Goal: Browse casually: Explore the website without a specific task or goal

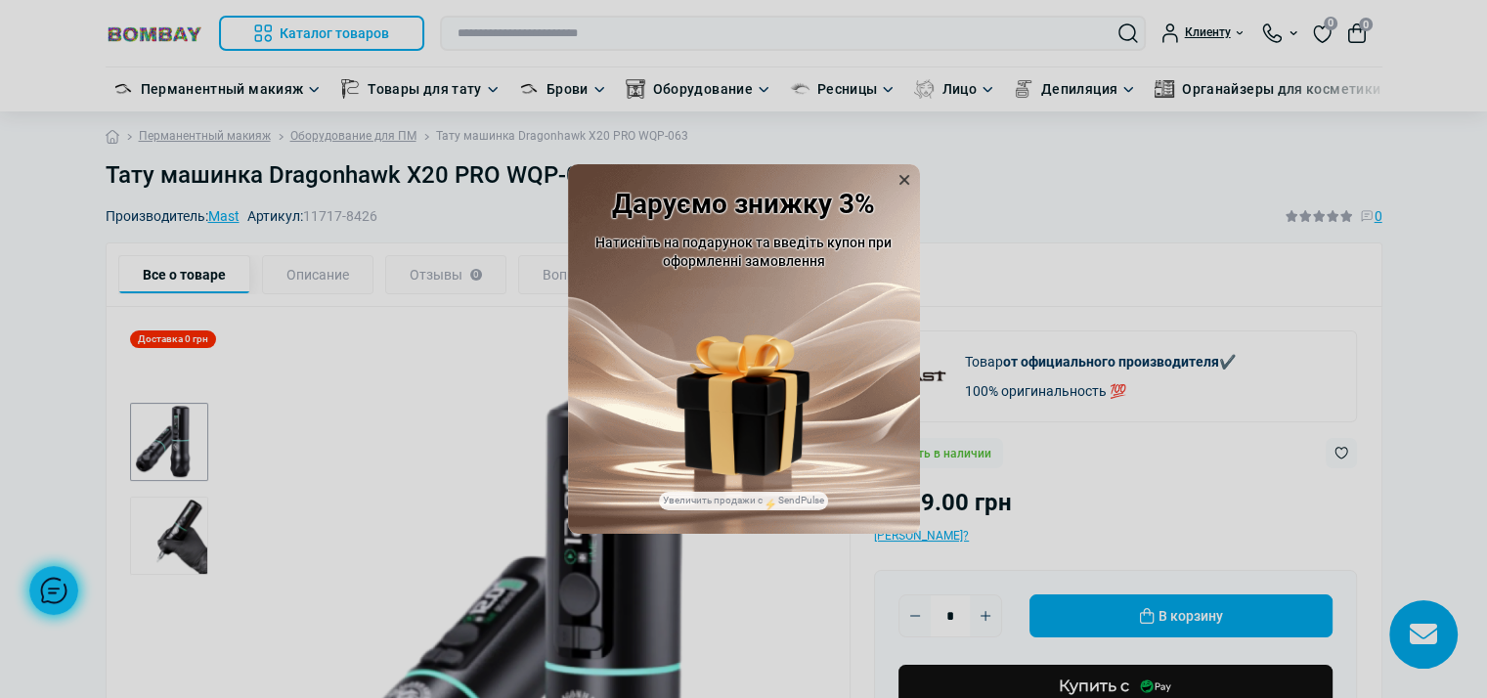
click at [902, 182] on icon at bounding box center [905, 180] width 10 height 10
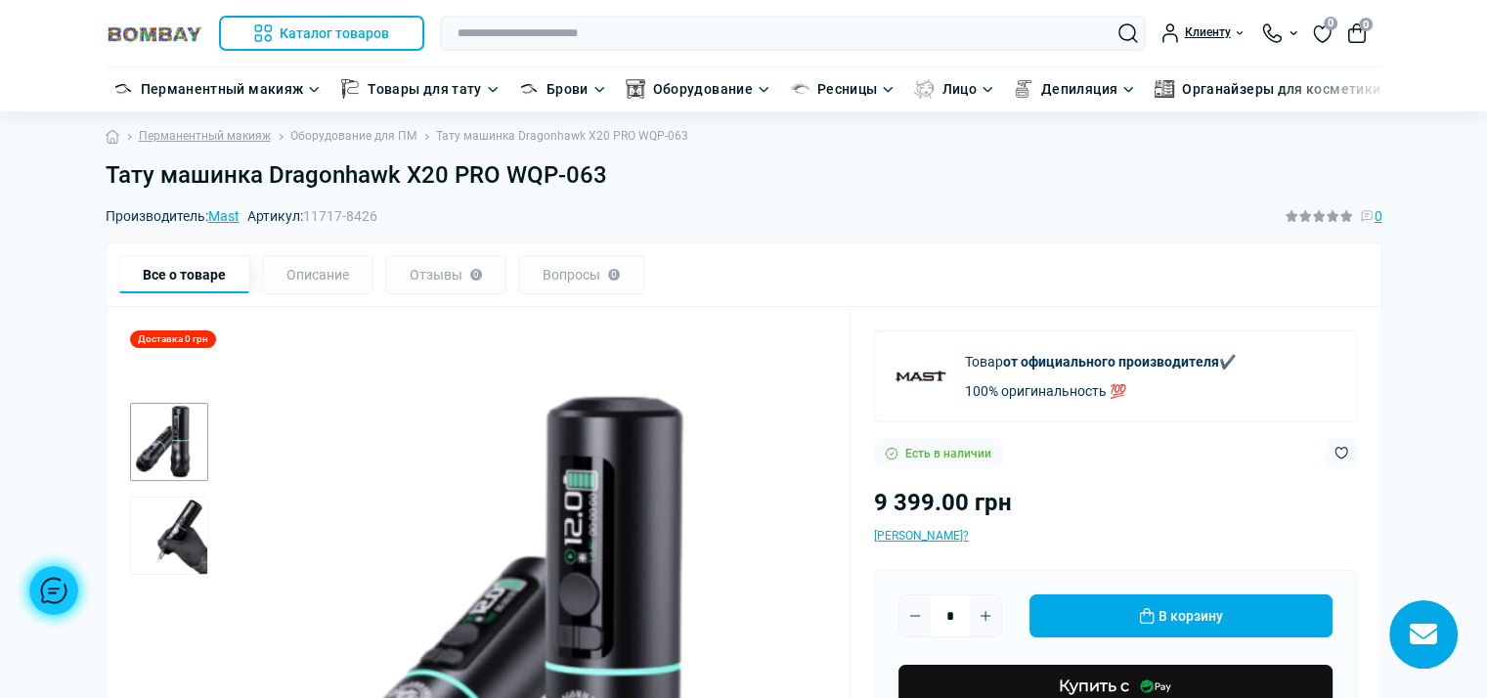
click at [374, 133] on link "Оборудование для ПМ" at bounding box center [353, 136] width 126 height 19
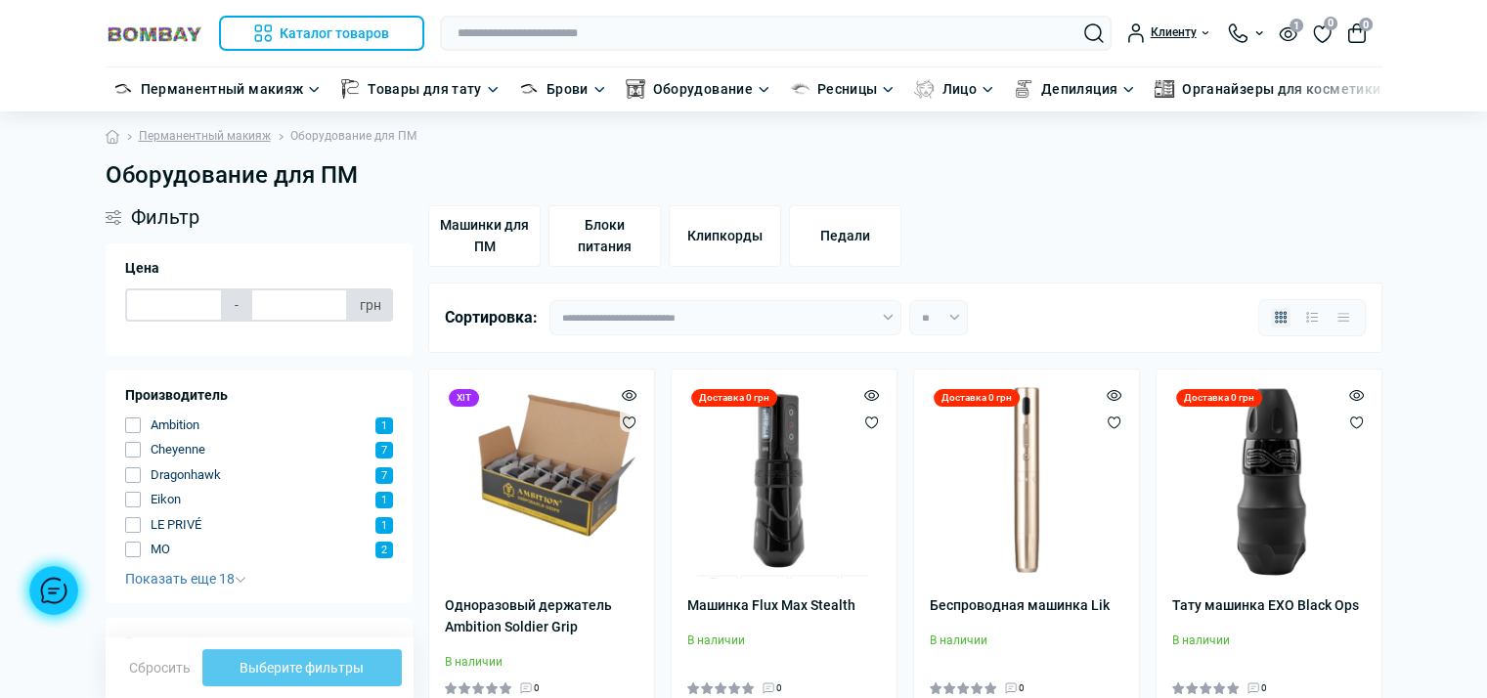
type input "*******"
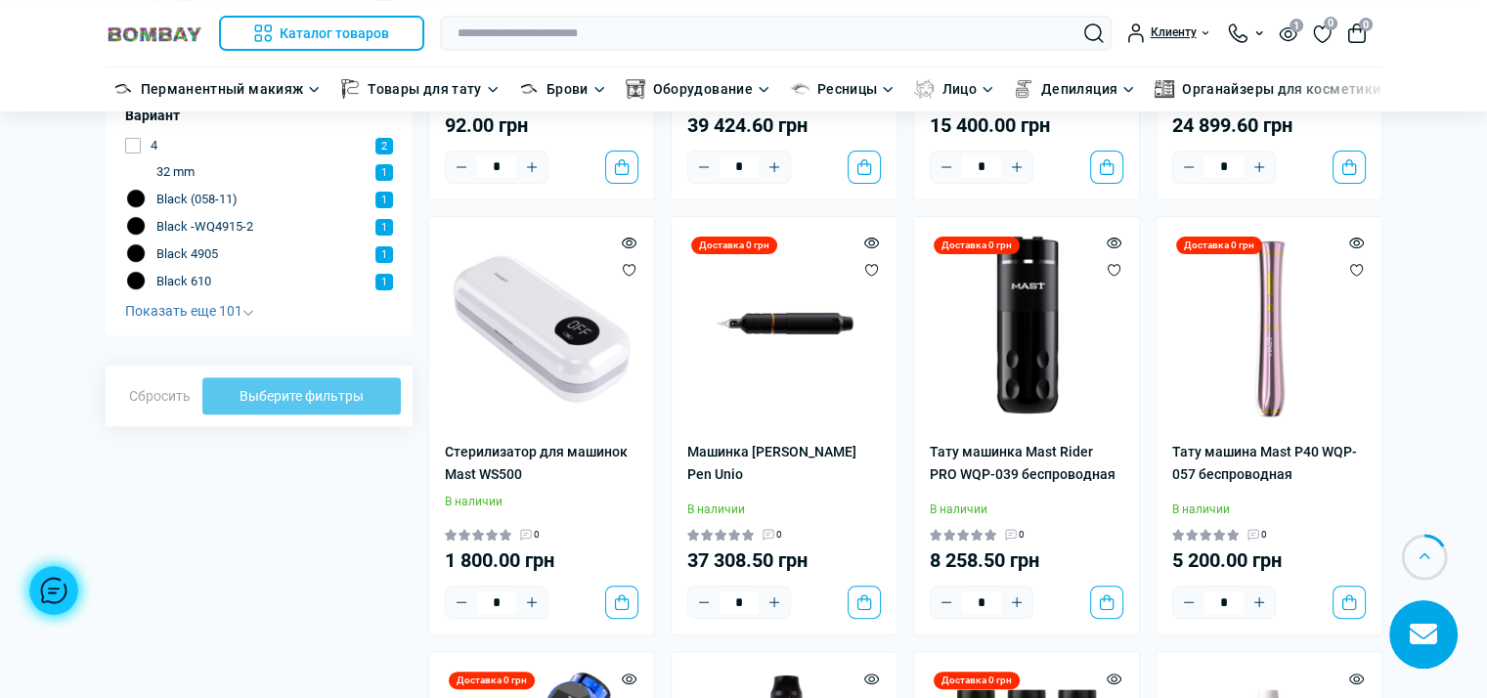
scroll to position [587, 0]
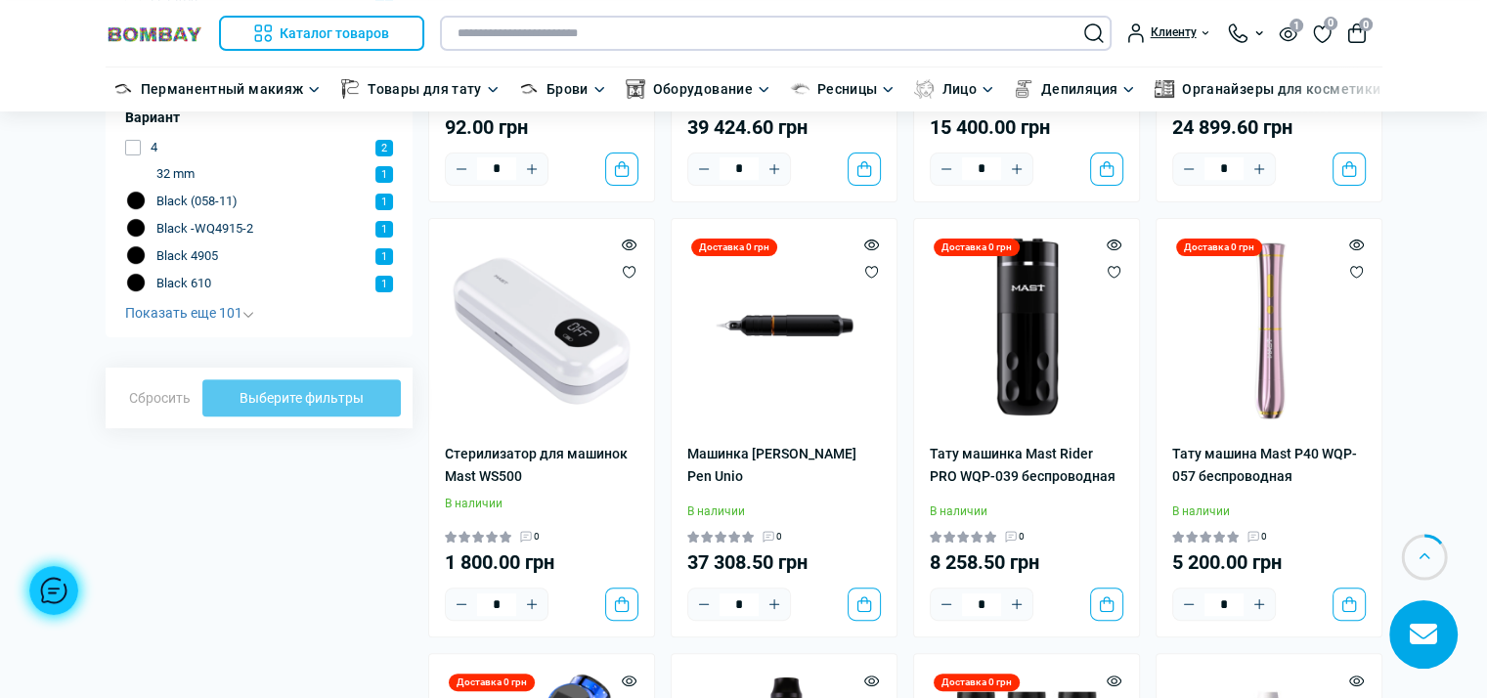
click at [574, 37] on input "text" at bounding box center [776, 33] width 672 height 35
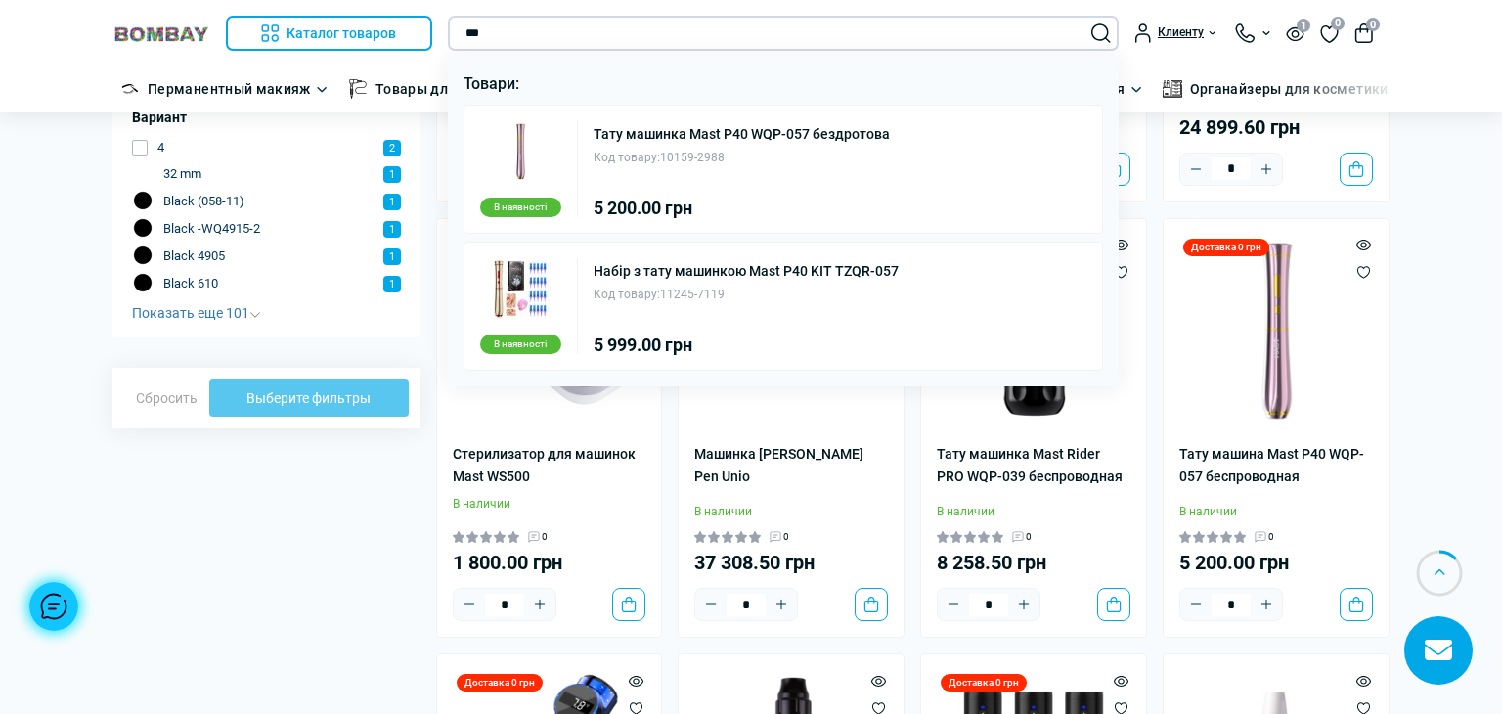
type input "***"
click at [357, 521] on div at bounding box center [751, 357] width 1502 height 714
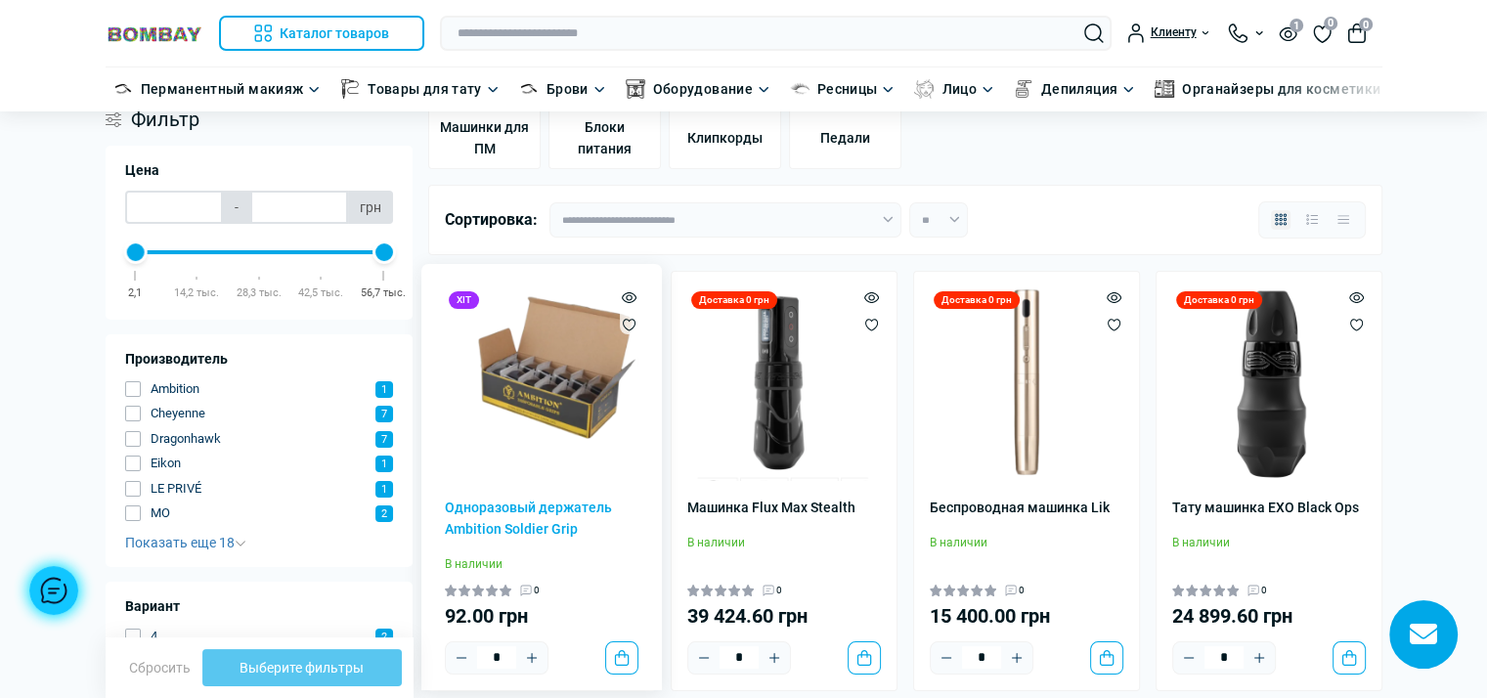
scroll to position [0, 0]
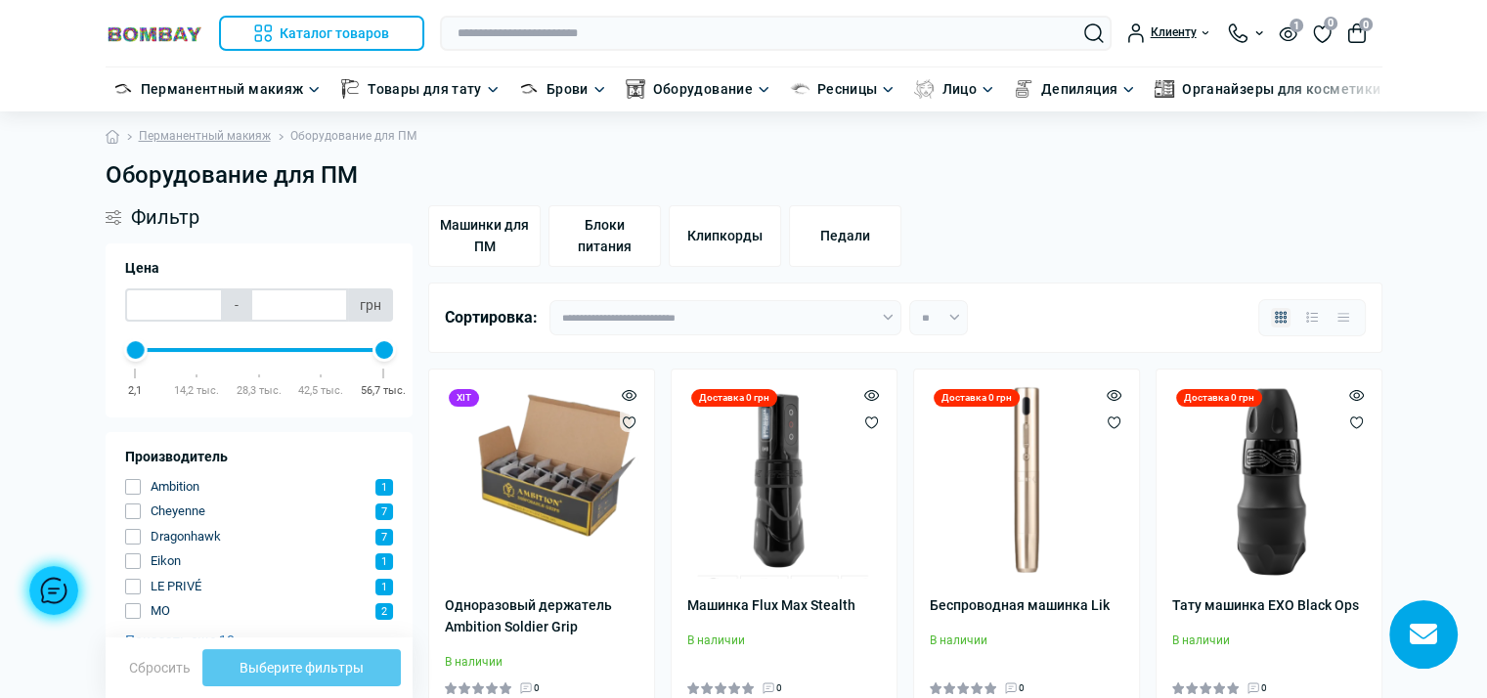
click at [156, 23] on link at bounding box center [155, 33] width 98 height 25
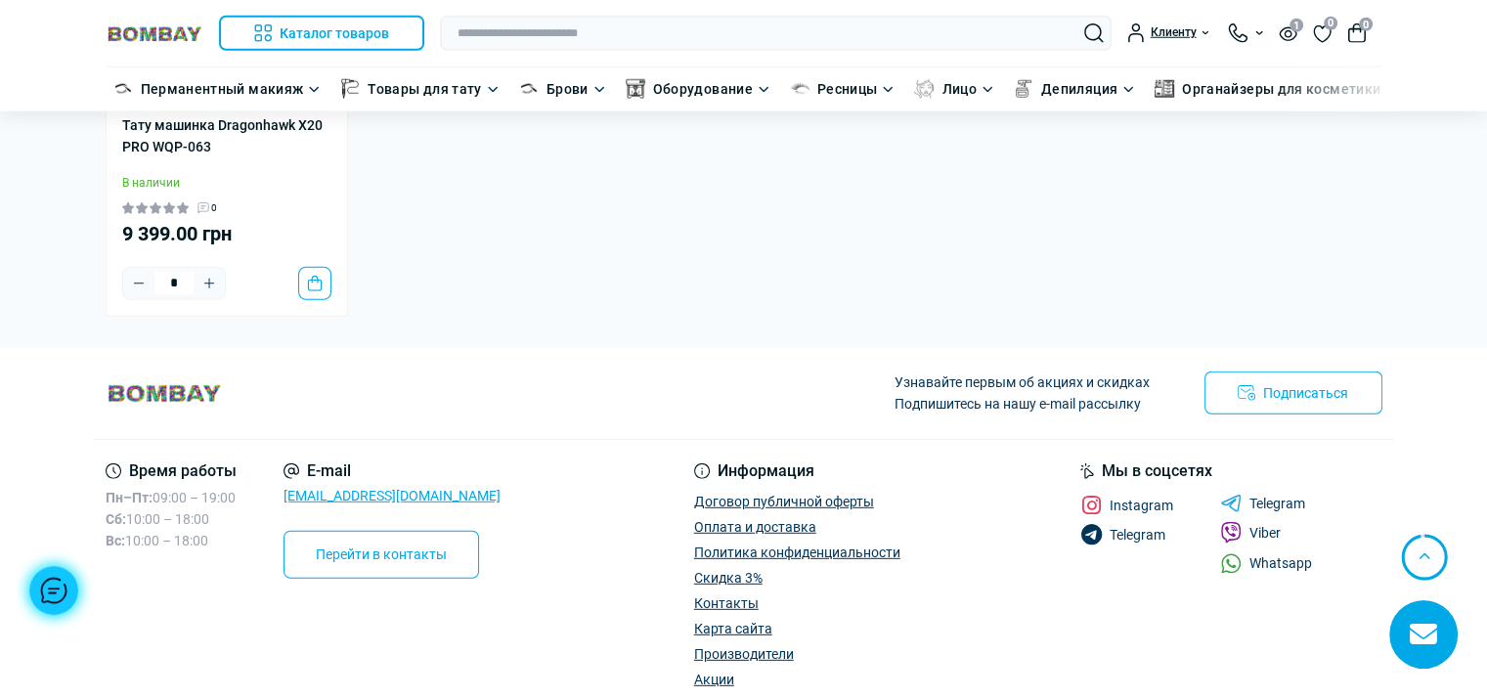
scroll to position [5476, 0]
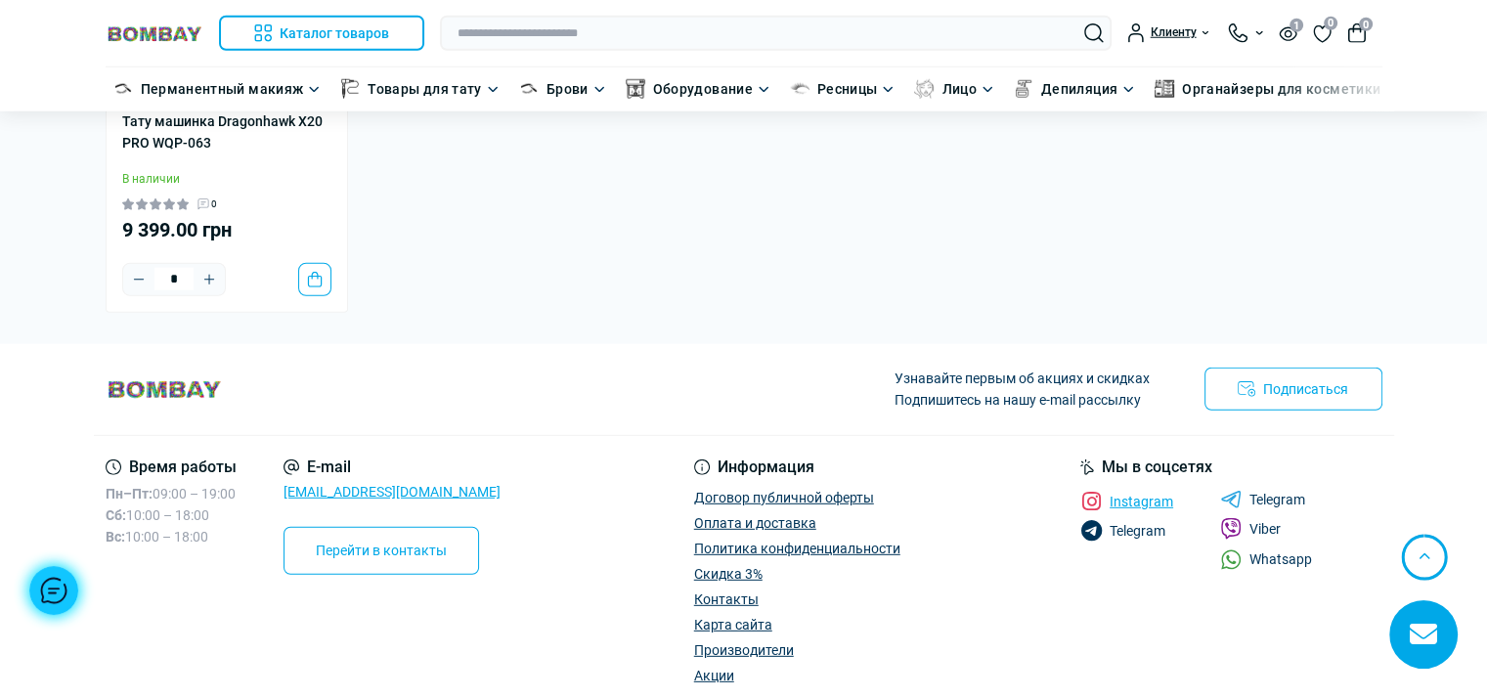
click at [1087, 491] on icon at bounding box center [1091, 502] width 22 height 22
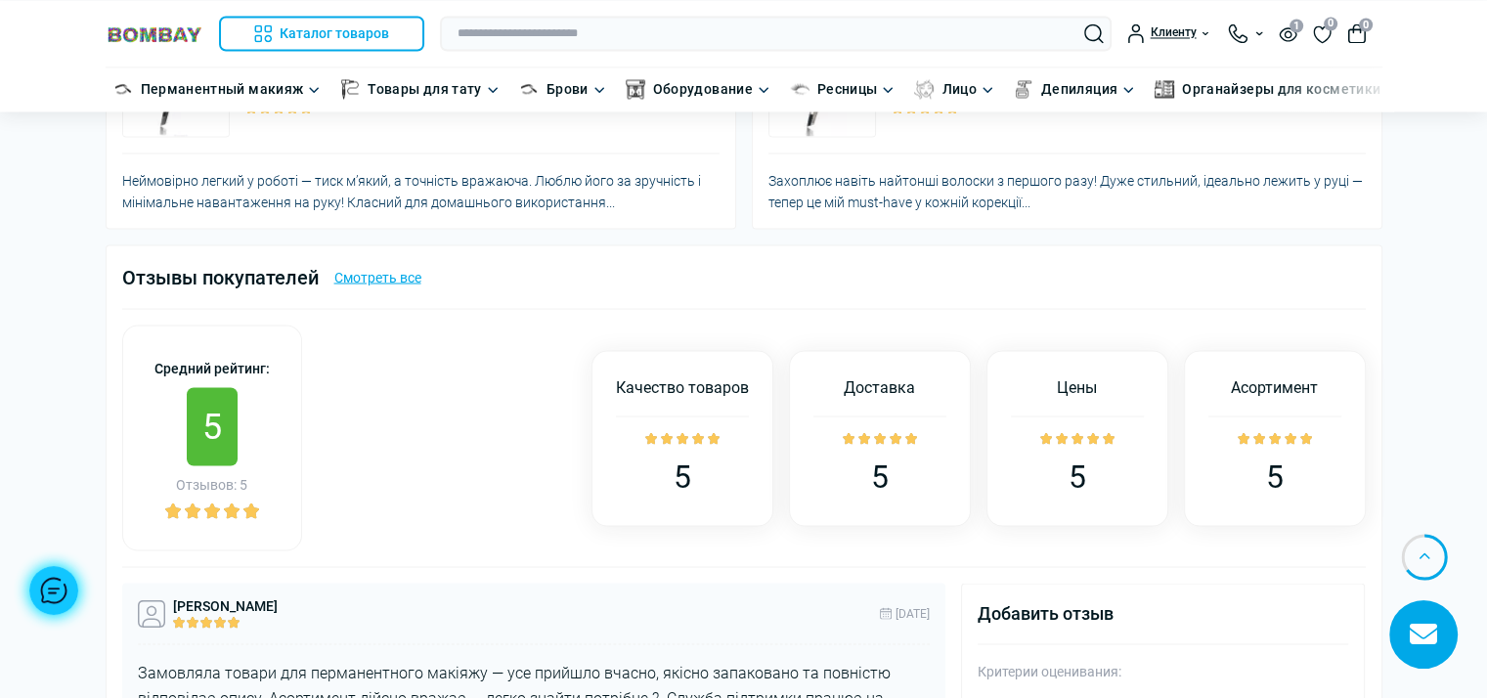
scroll to position [3585, 0]
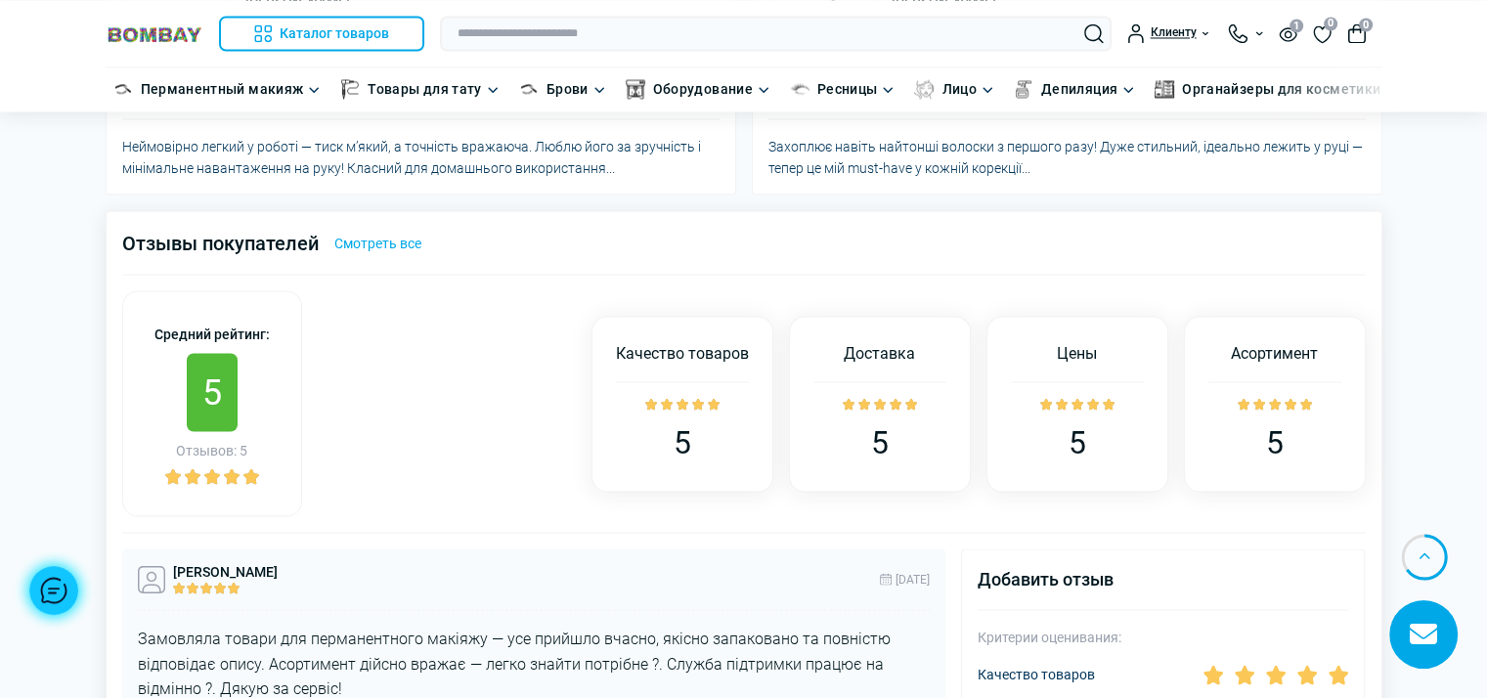
click at [376, 232] on link "Смотреть все" at bounding box center [377, 243] width 87 height 22
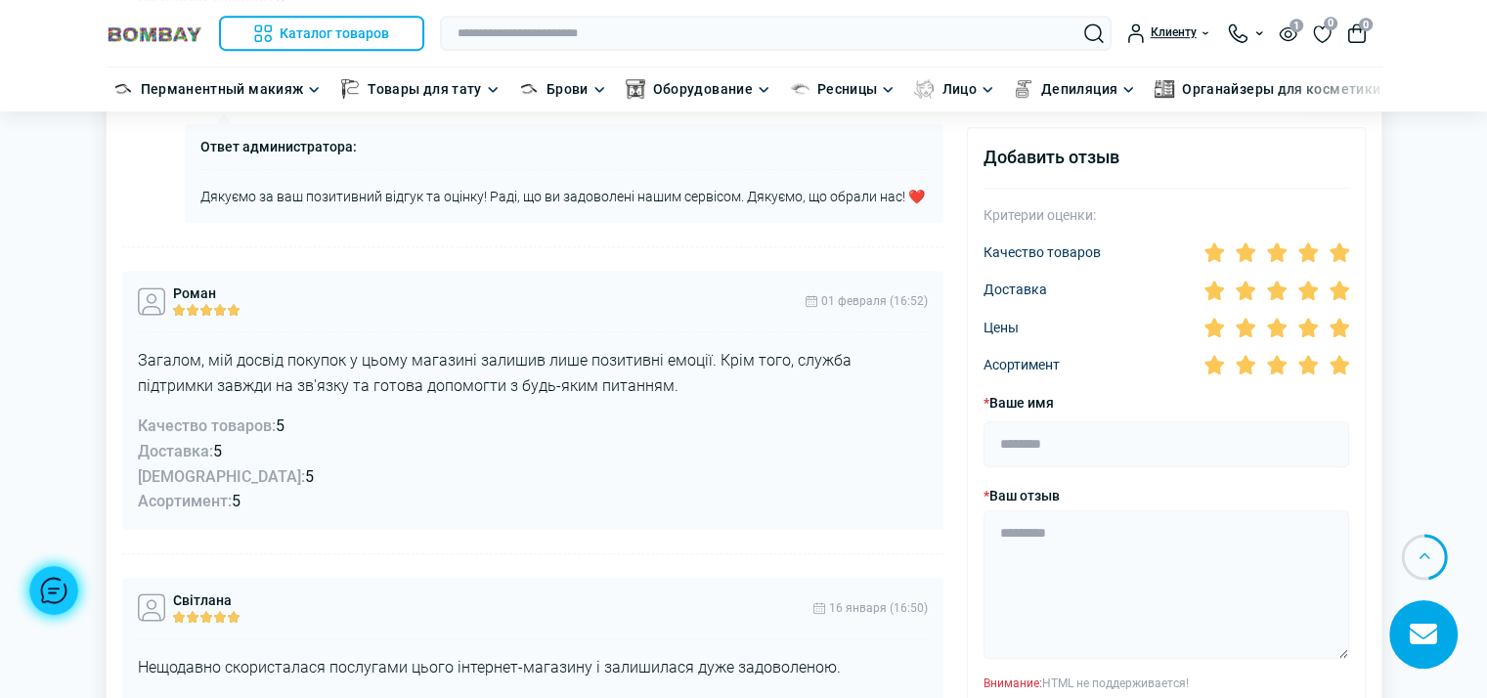
scroll to position [782, 0]
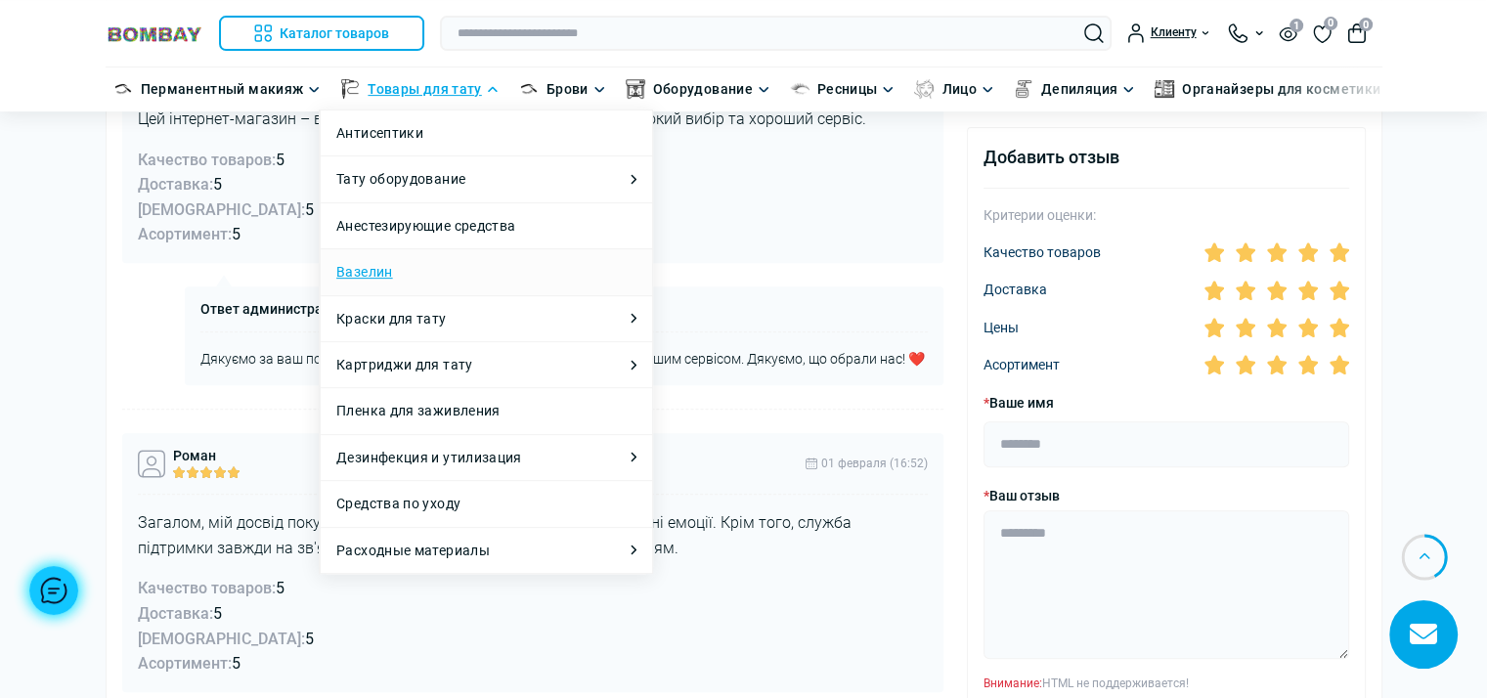
click at [368, 274] on link "Вазелин" at bounding box center [364, 272] width 57 height 22
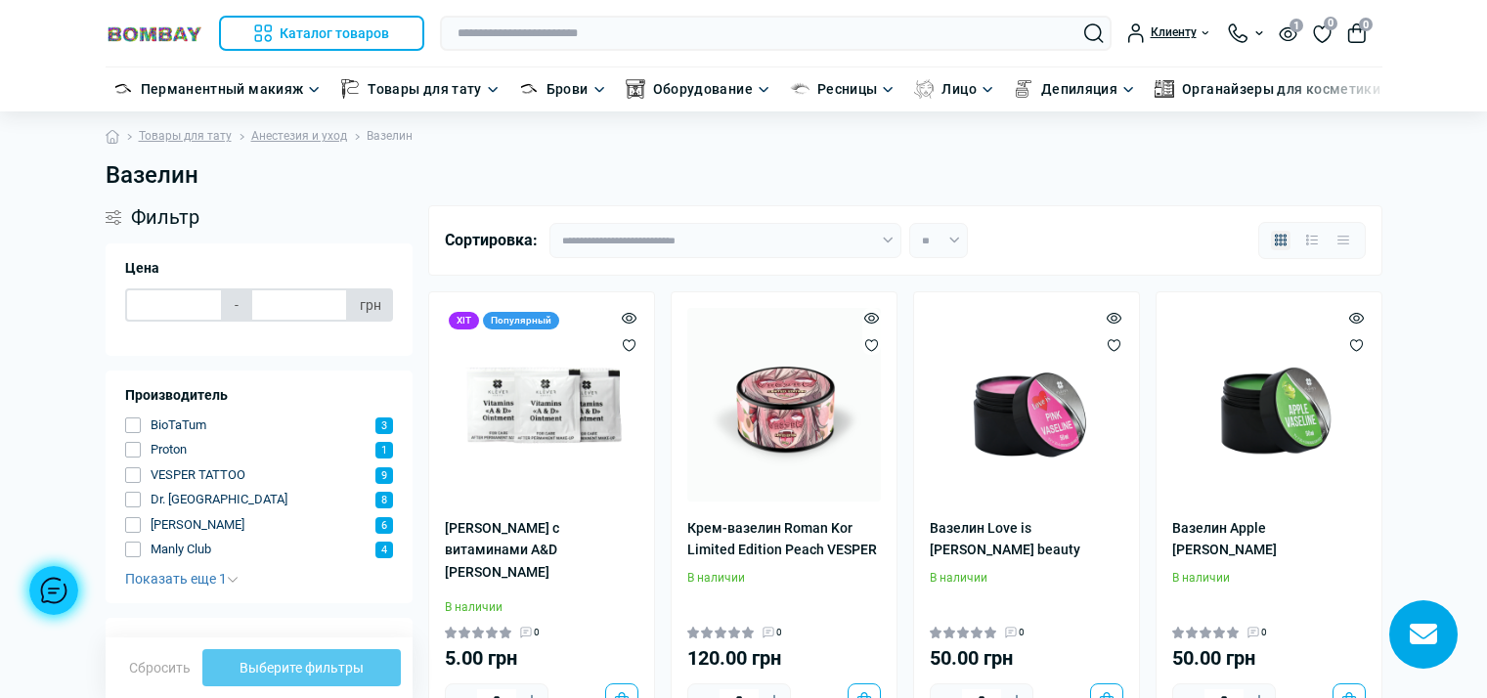
type input "***"
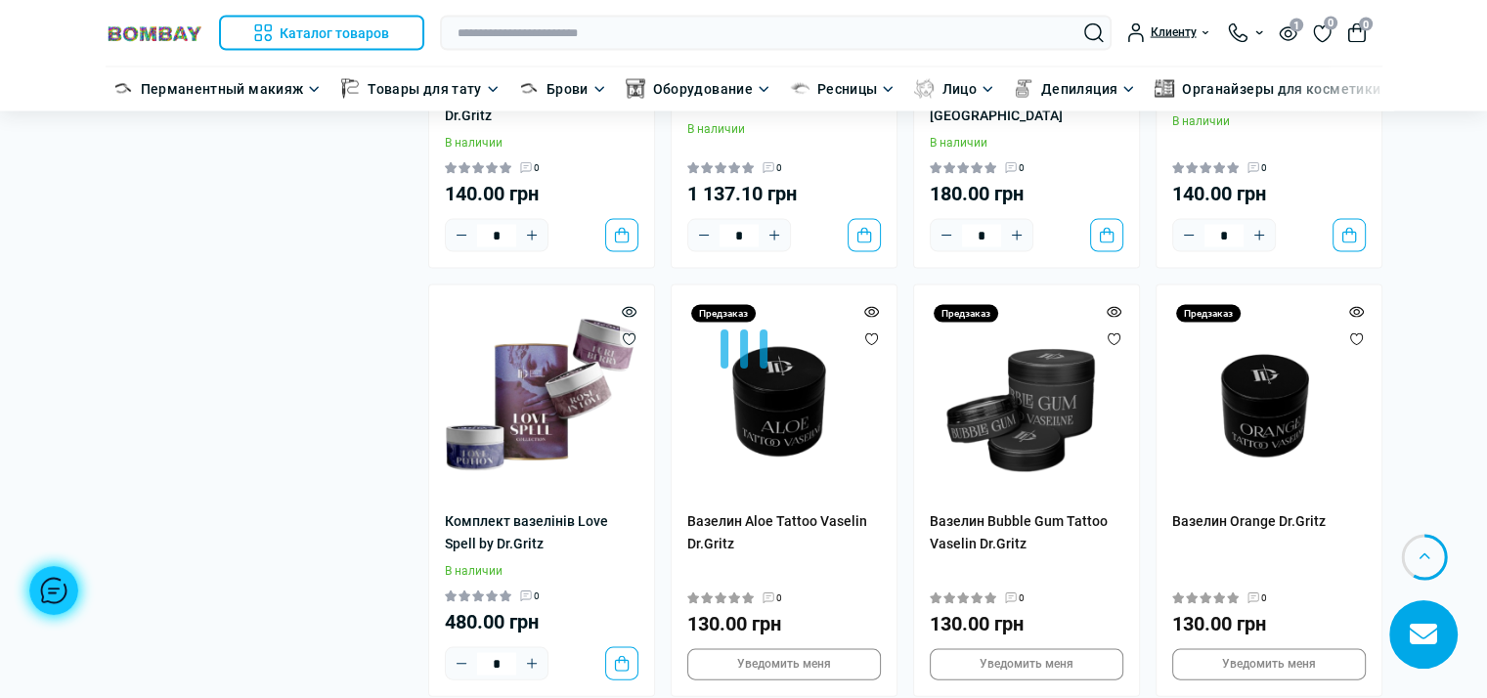
scroll to position [3614, 0]
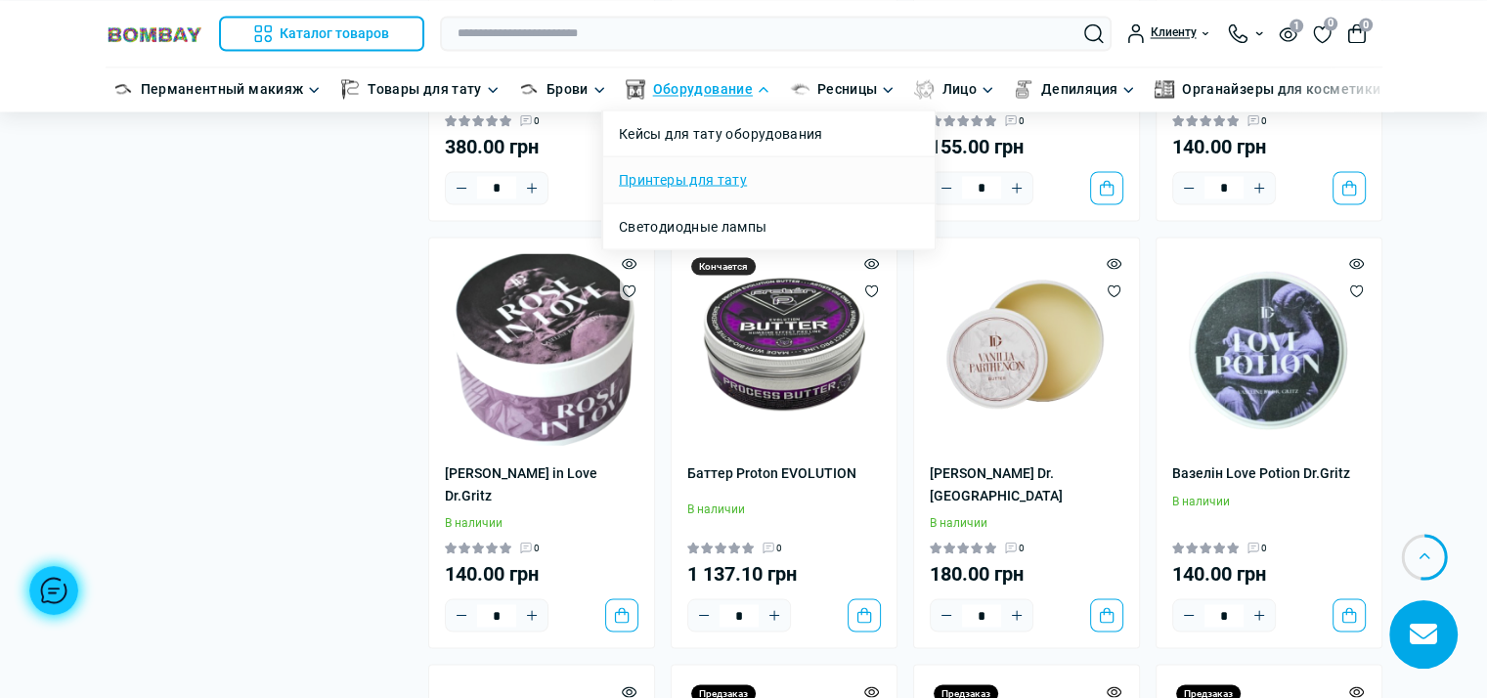
click at [712, 187] on link "Принтеры для тату" at bounding box center [683, 179] width 128 height 22
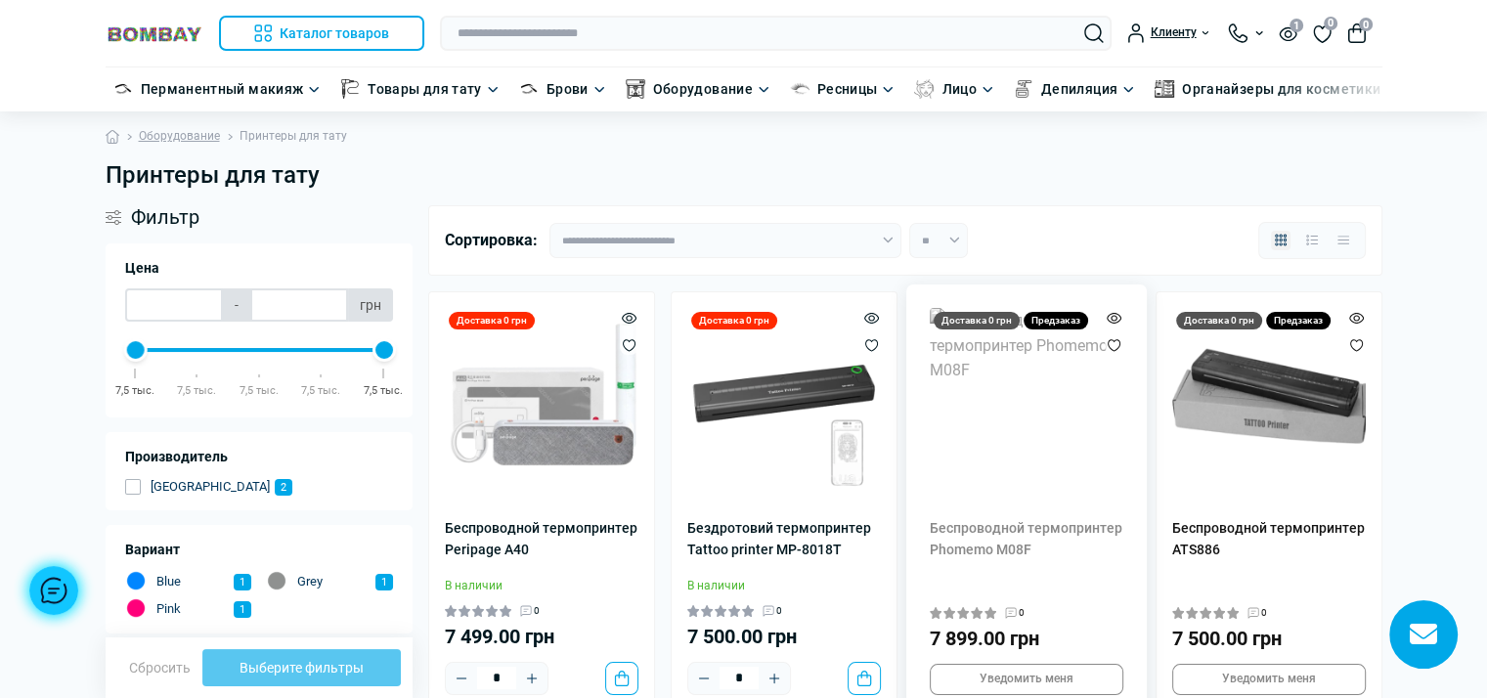
click at [1060, 418] on img at bounding box center [1027, 405] width 194 height 194
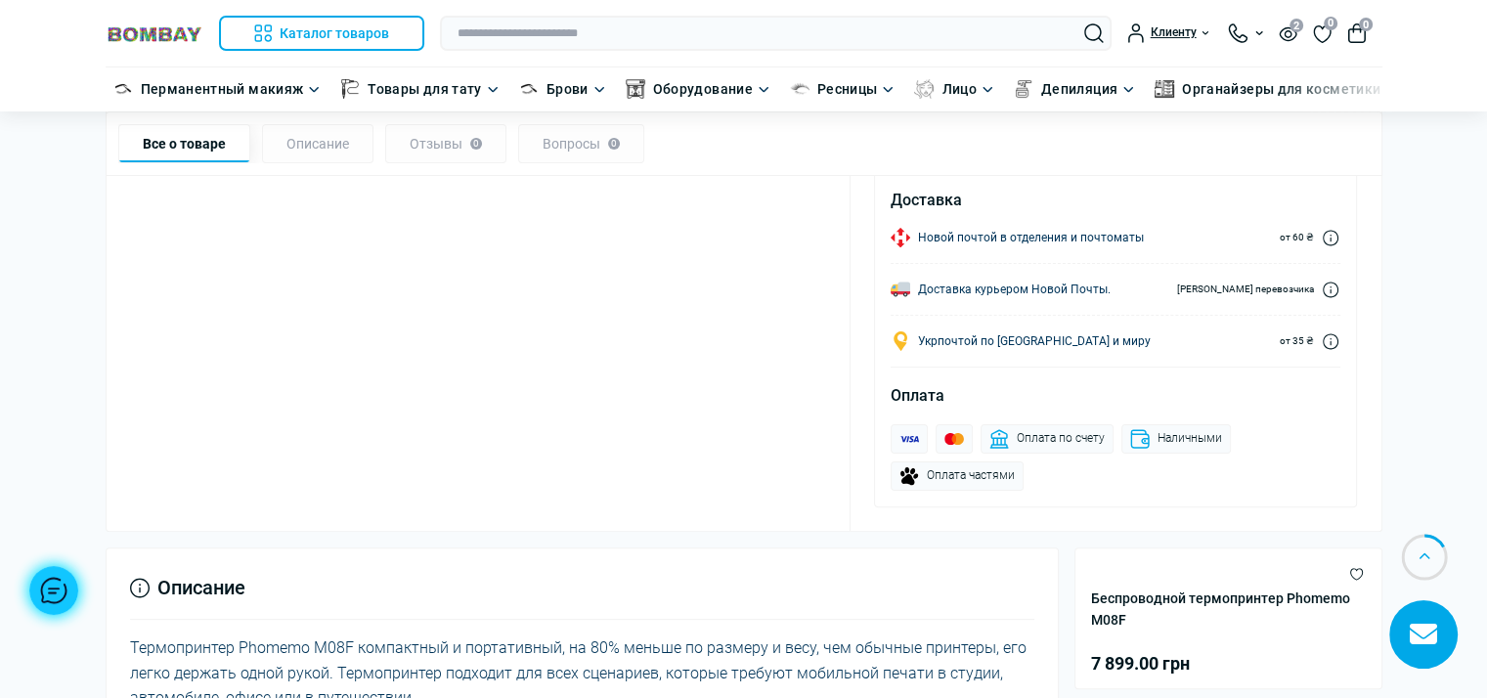
scroll to position [391, 0]
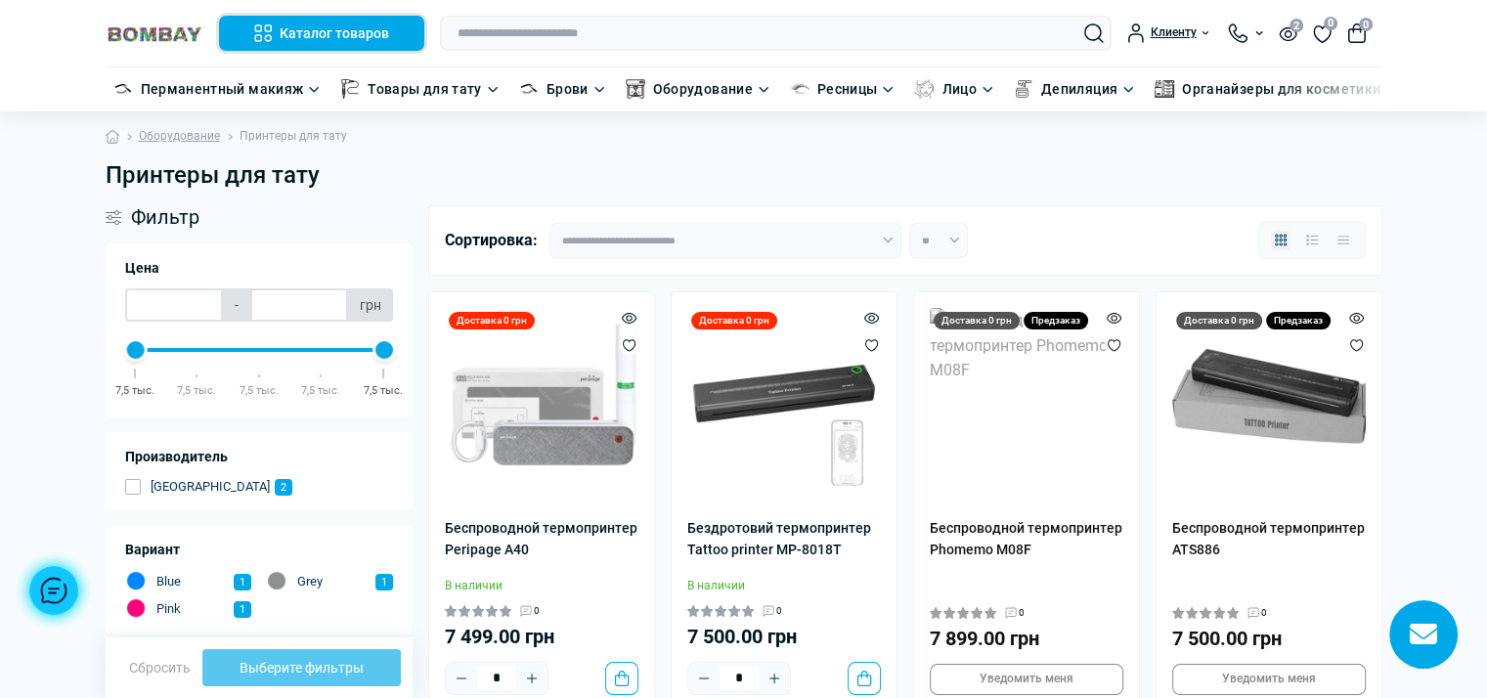
click at [384, 28] on button "Каталог товаров" at bounding box center [322, 33] width 206 height 35
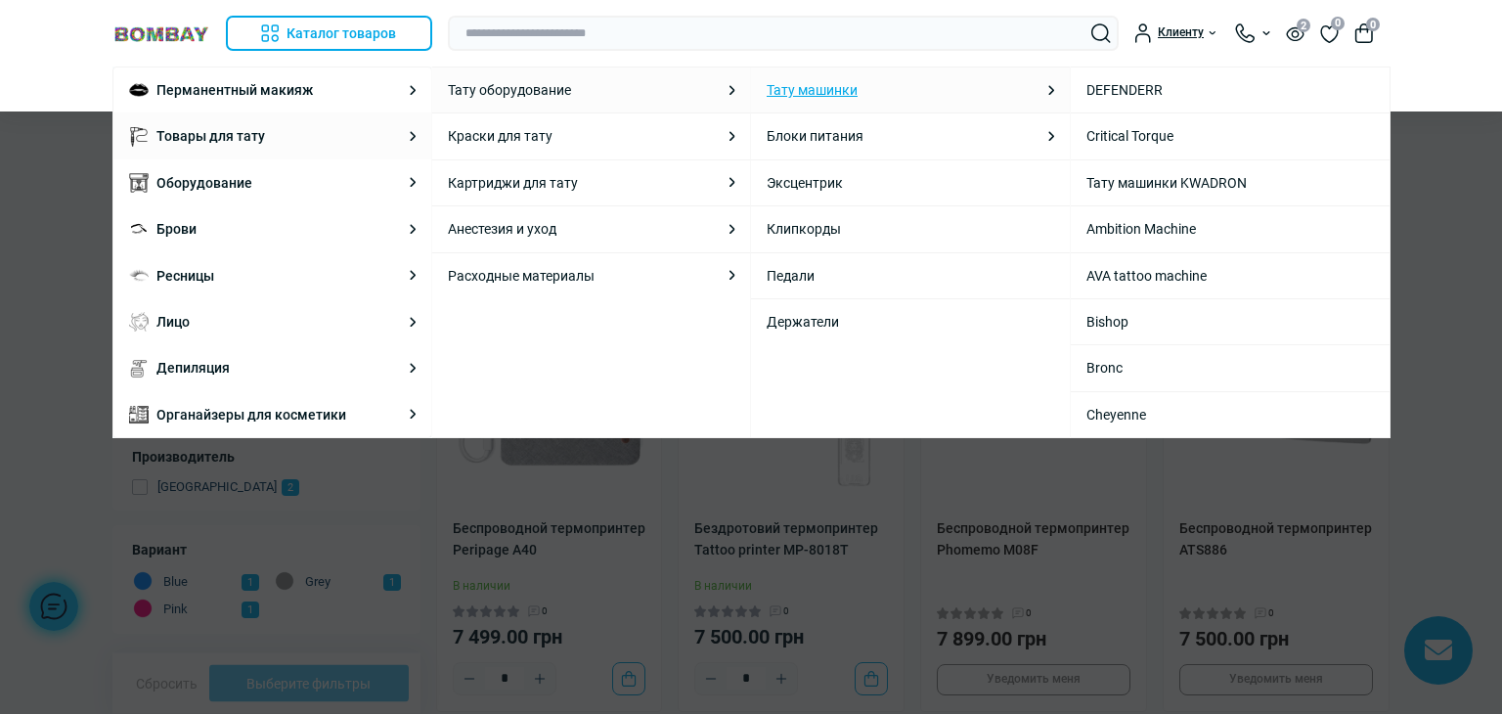
click at [819, 90] on link "Тату машинки" at bounding box center [812, 90] width 91 height 22
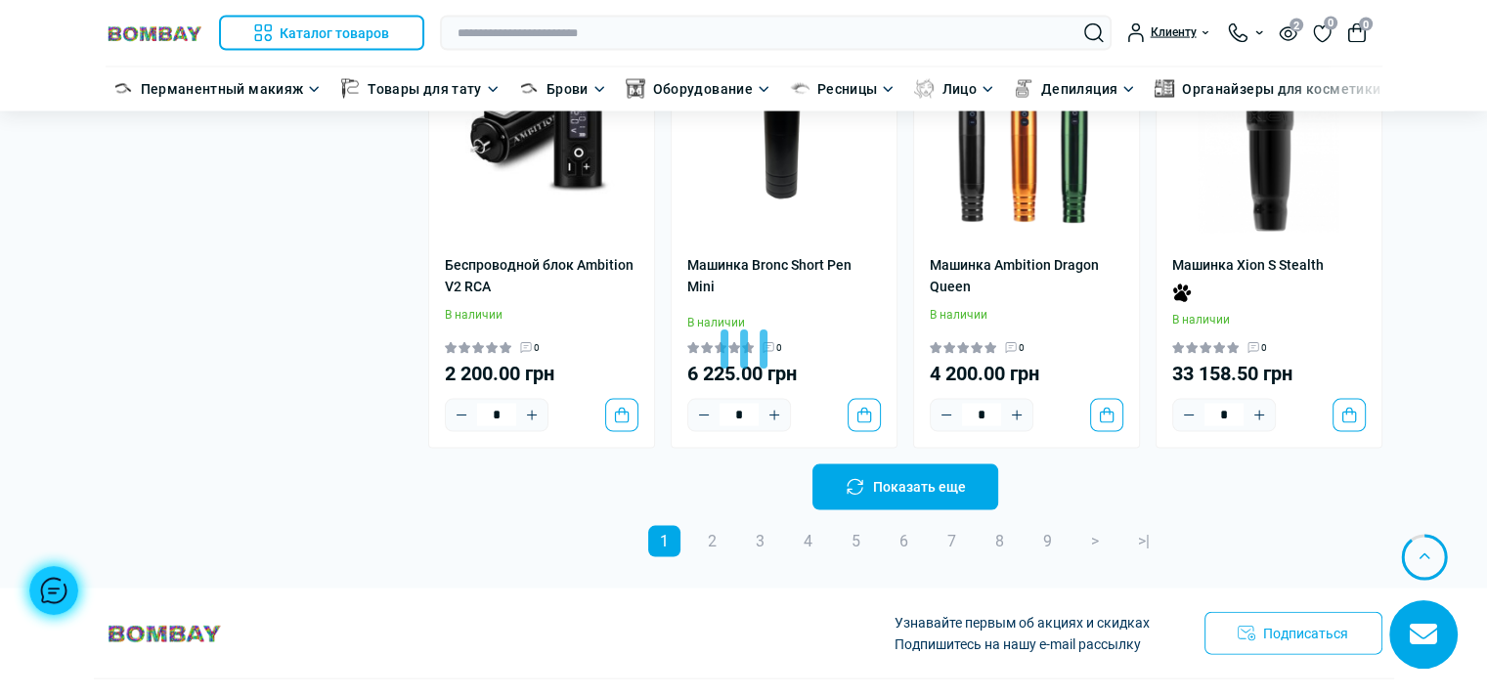
scroll to position [4107, 0]
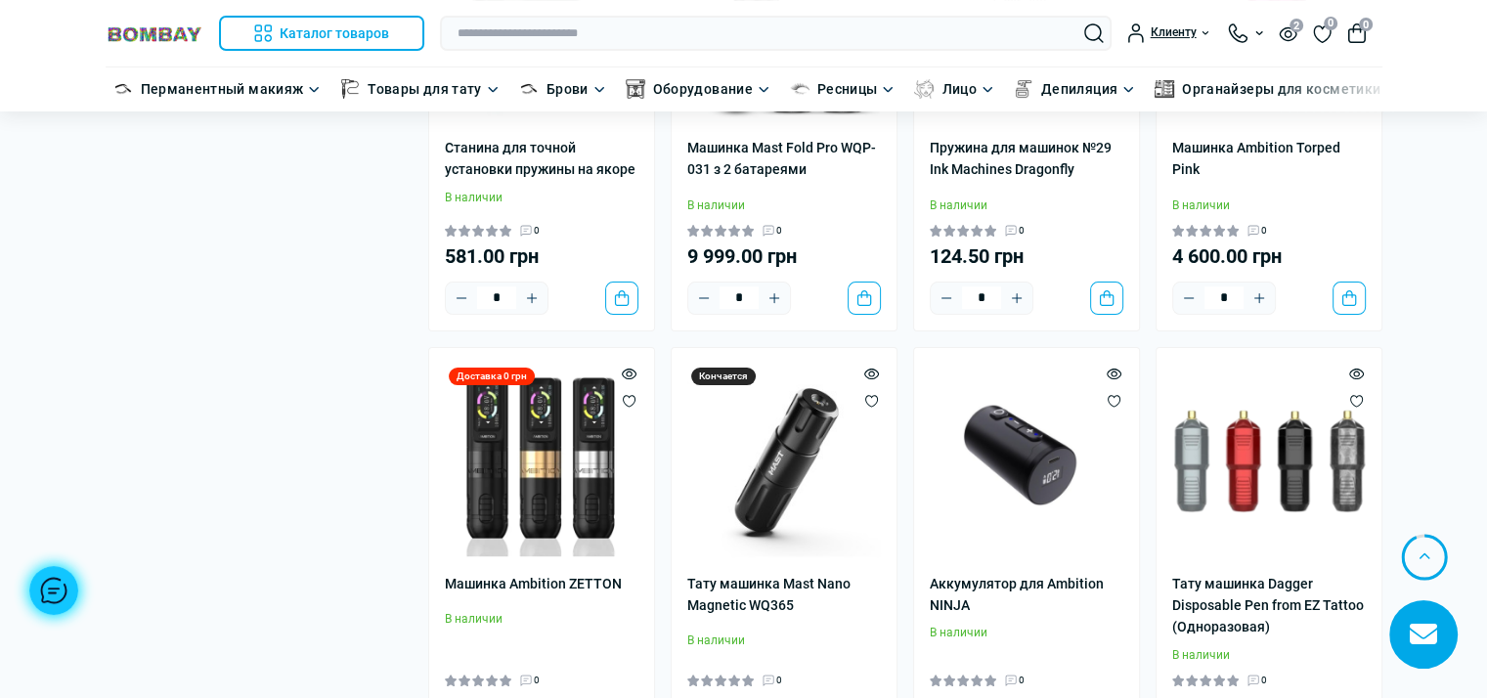
scroll to position [8018, 0]
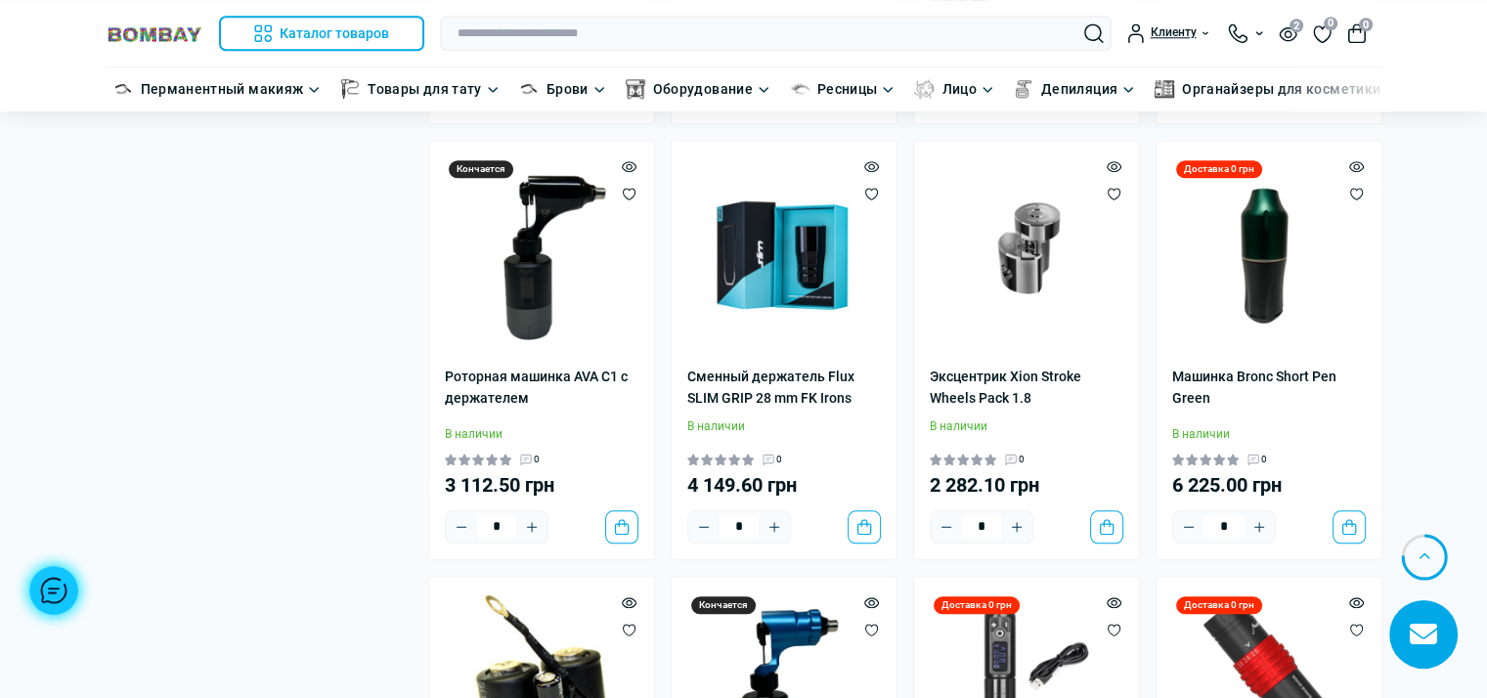
scroll to position [9387, 0]
